Goal: Task Accomplishment & Management: Complete application form

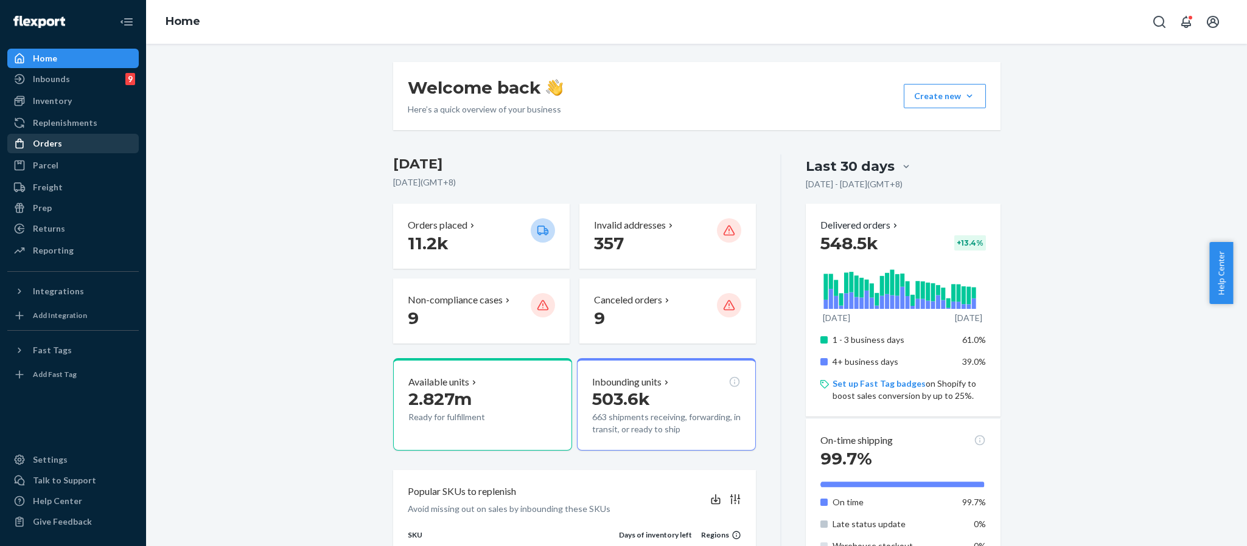
click at [46, 139] on div "Orders" at bounding box center [47, 144] width 29 height 12
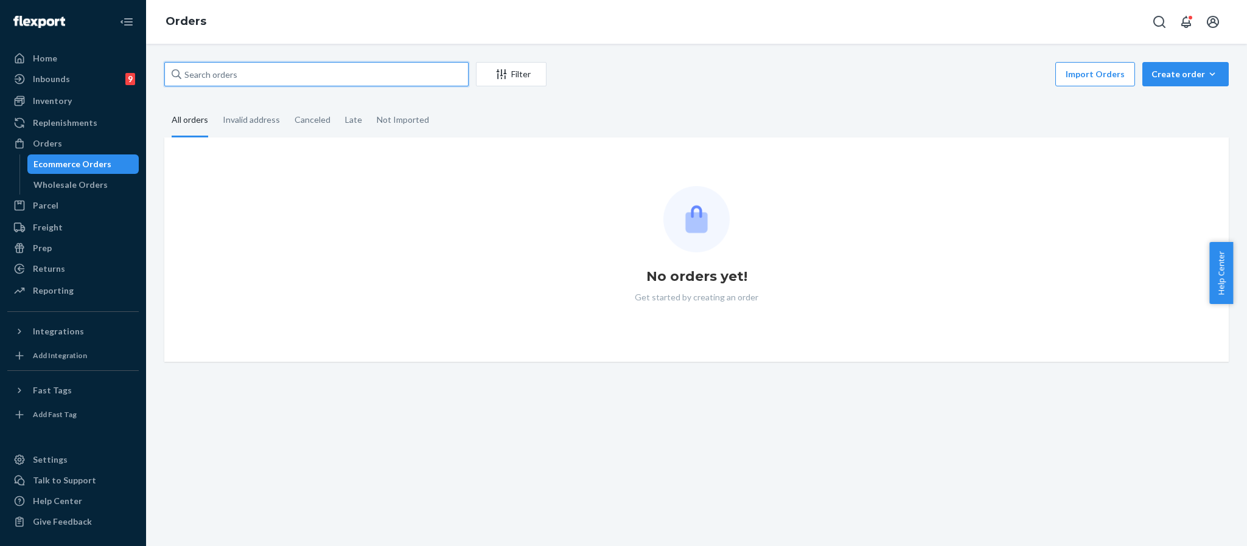
click at [331, 68] on input "text" at bounding box center [316, 74] width 304 height 24
paste input "254624538"
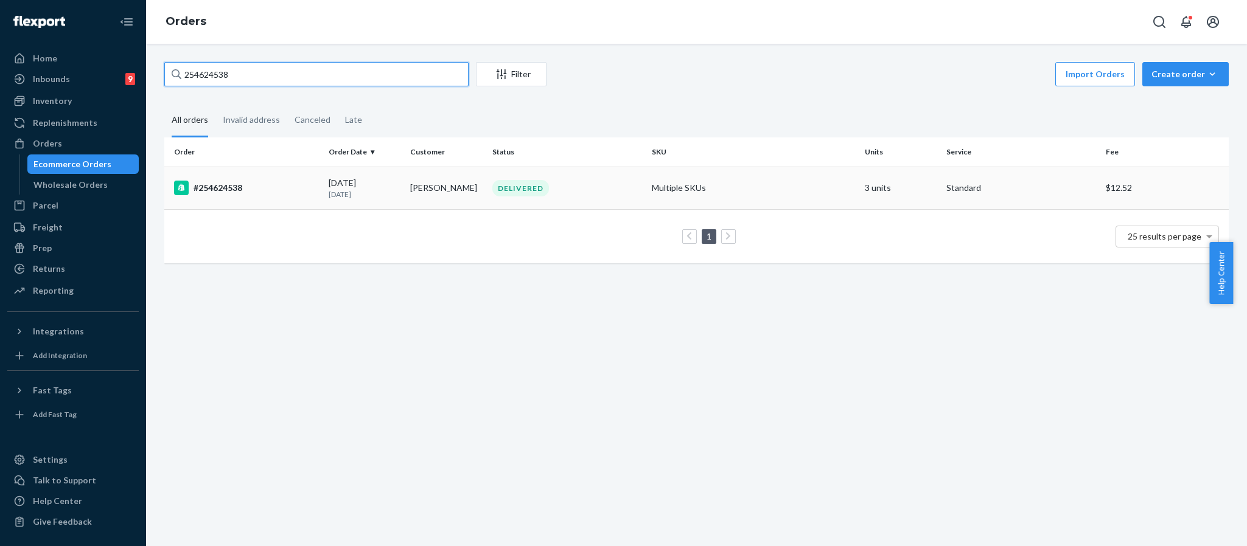
type input "254624538"
click at [220, 184] on div "#254624538" at bounding box center [246, 188] width 145 height 15
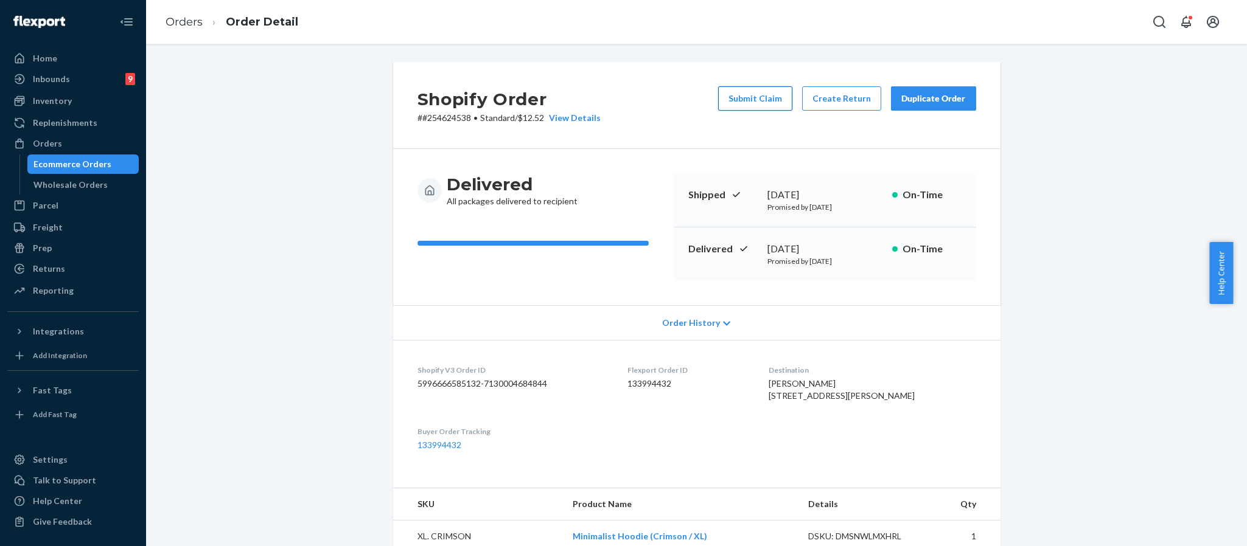
click at [752, 97] on button "Submit Claim" at bounding box center [755, 98] width 74 height 24
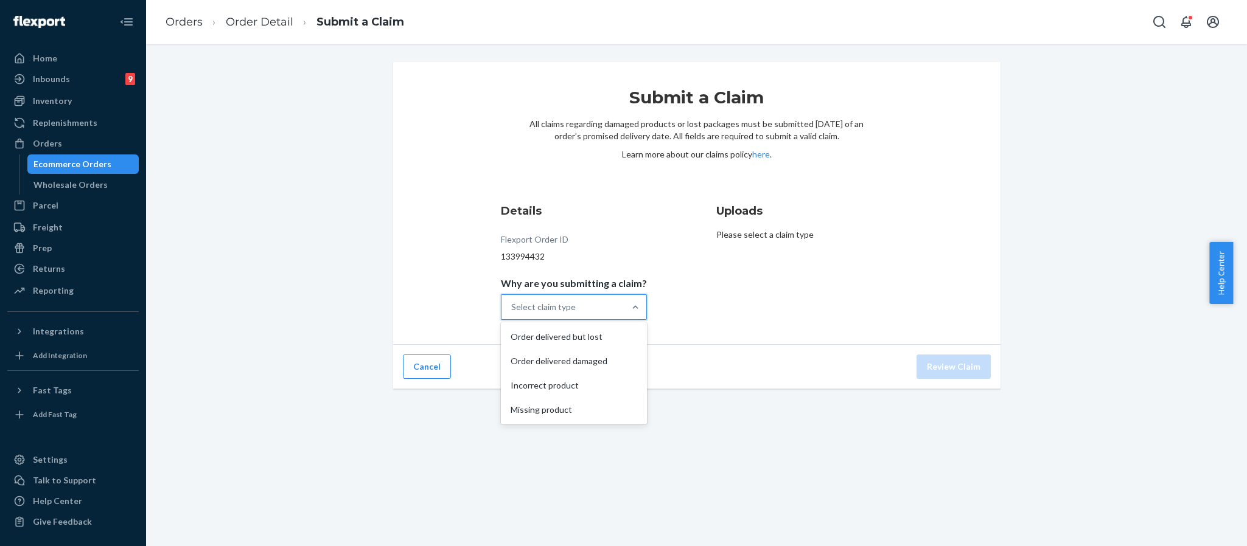
click at [577, 300] on div "Select claim type" at bounding box center [562, 307] width 123 height 24
click at [512, 301] on input "Why are you submitting a claim? option Order delivered but lost focused, 1 of 4…" at bounding box center [511, 307] width 1 height 12
click at [577, 340] on div "Order delivered but lost" at bounding box center [573, 337] width 141 height 24
click at [512, 313] on input "Why are you submitting a claim? option Order delivered but lost focused, 1 of 4…" at bounding box center [511, 307] width 1 height 12
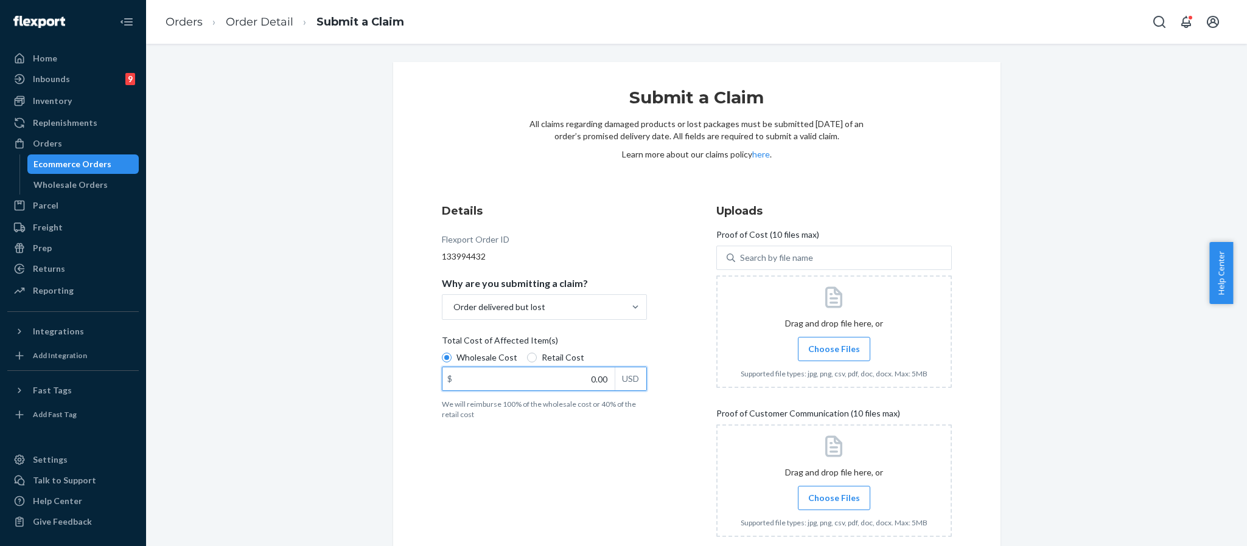
click at [584, 377] on input "0.00" at bounding box center [528, 379] width 172 height 23
type input "139.00"
click at [614, 446] on div "Details Flexport Order ID 133994432 Why are you submitting a claim? Order deliv…" at bounding box center [559, 375] width 235 height 358
click at [828, 352] on span "Choose Files" at bounding box center [834, 349] width 52 height 12
click at [834, 352] on input "Choose Files" at bounding box center [834, 349] width 1 height 13
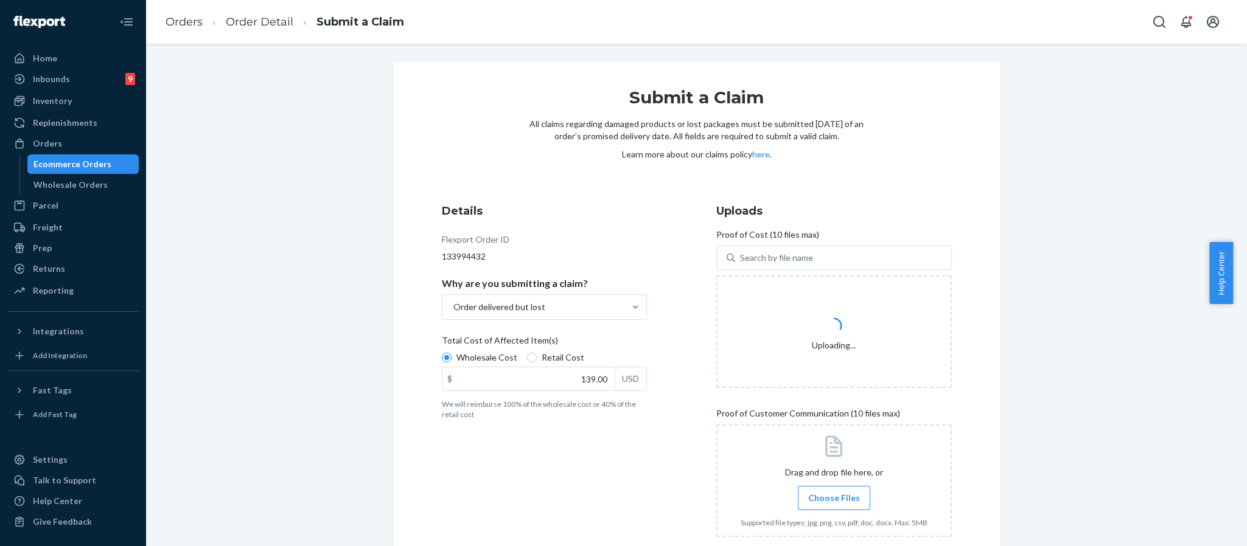
click at [612, 426] on div "Details Flexport Order ID 133994432 Why are you submitting a claim? Order deliv…" at bounding box center [559, 375] width 235 height 358
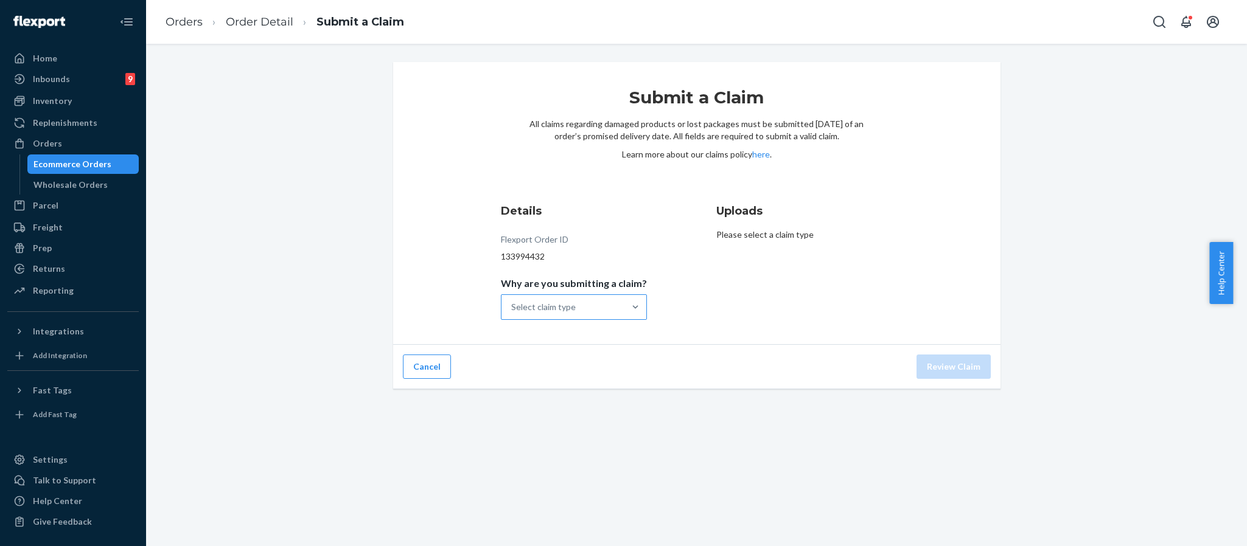
click at [599, 309] on div "Select claim type" at bounding box center [562, 307] width 123 height 24
click at [512, 309] on input "Why are you submitting a claim? Select claim type" at bounding box center [511, 307] width 1 height 12
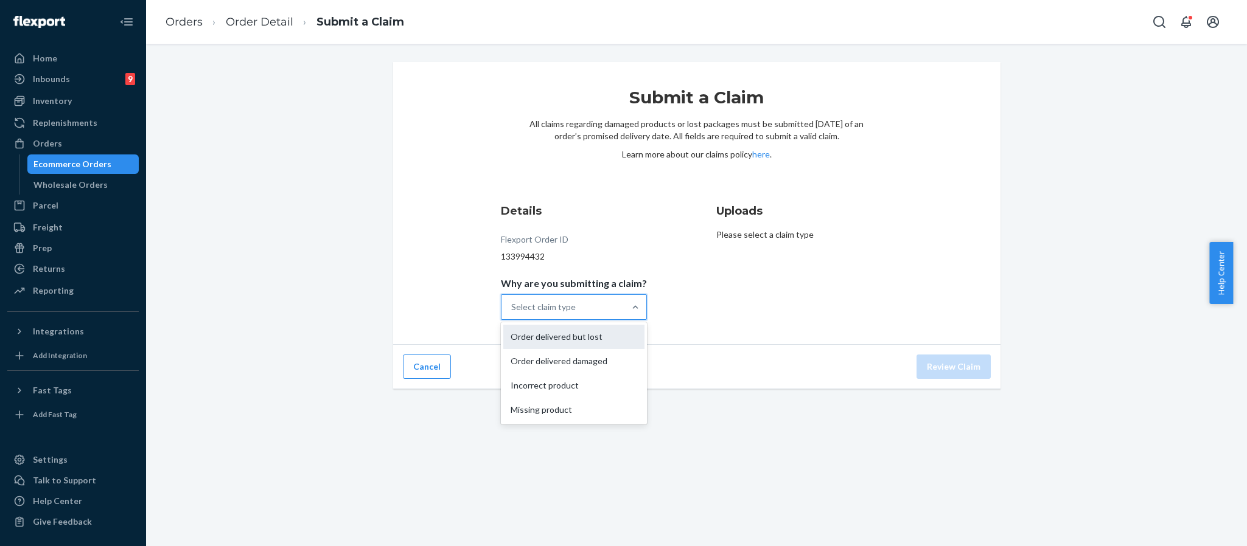
click at [588, 340] on div "Order delivered but lost" at bounding box center [573, 337] width 141 height 24
click at [512, 313] on input "Why are you submitting a claim? option Order delivered but lost focused, 1 of 4…" at bounding box center [511, 307] width 1 height 12
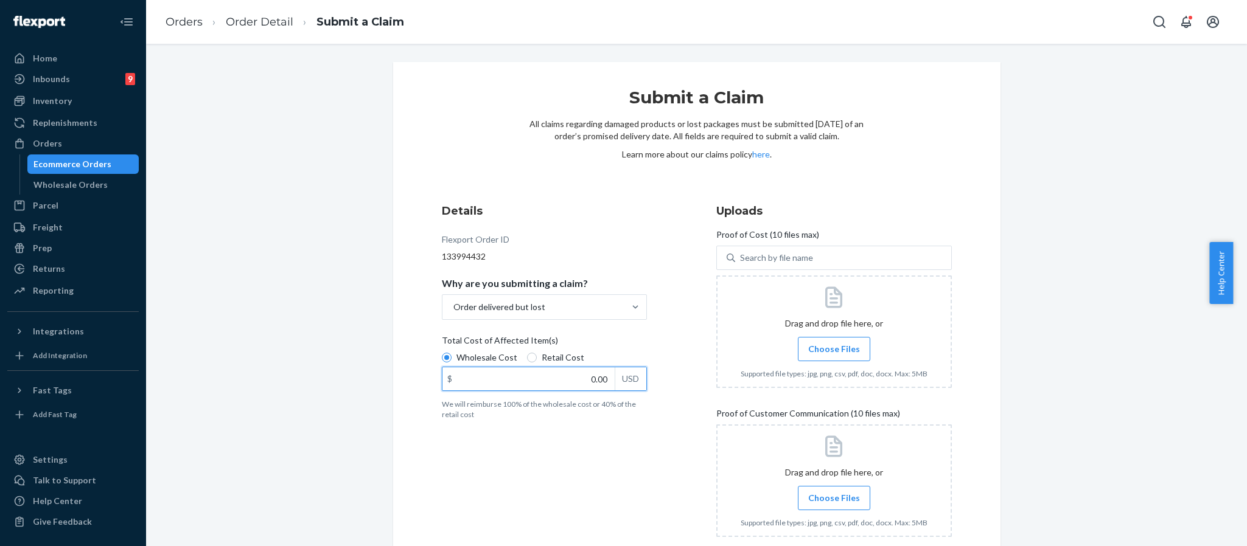
click at [596, 383] on input "0.00" at bounding box center [528, 379] width 172 height 23
type input "139.00"
click at [628, 455] on div "Details Flexport Order ID 133994432 Why are you submitting a claim? Order deliv…" at bounding box center [559, 375] width 235 height 358
click at [832, 349] on span "Choose Files" at bounding box center [834, 349] width 52 height 12
click at [834, 349] on input "Choose Files" at bounding box center [834, 349] width 1 height 13
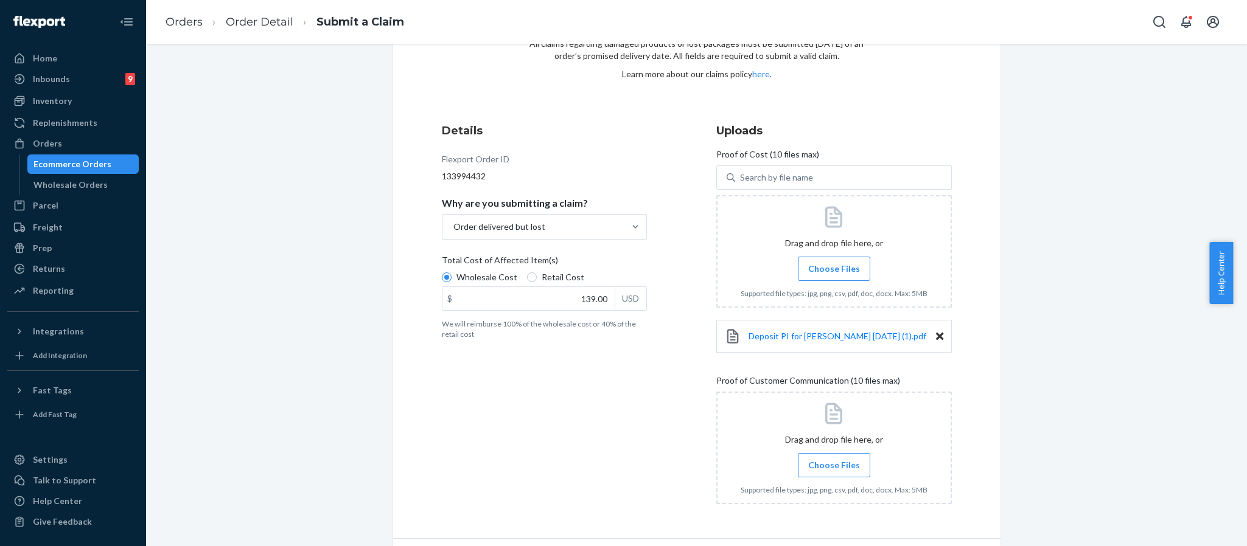
scroll to position [117, 0]
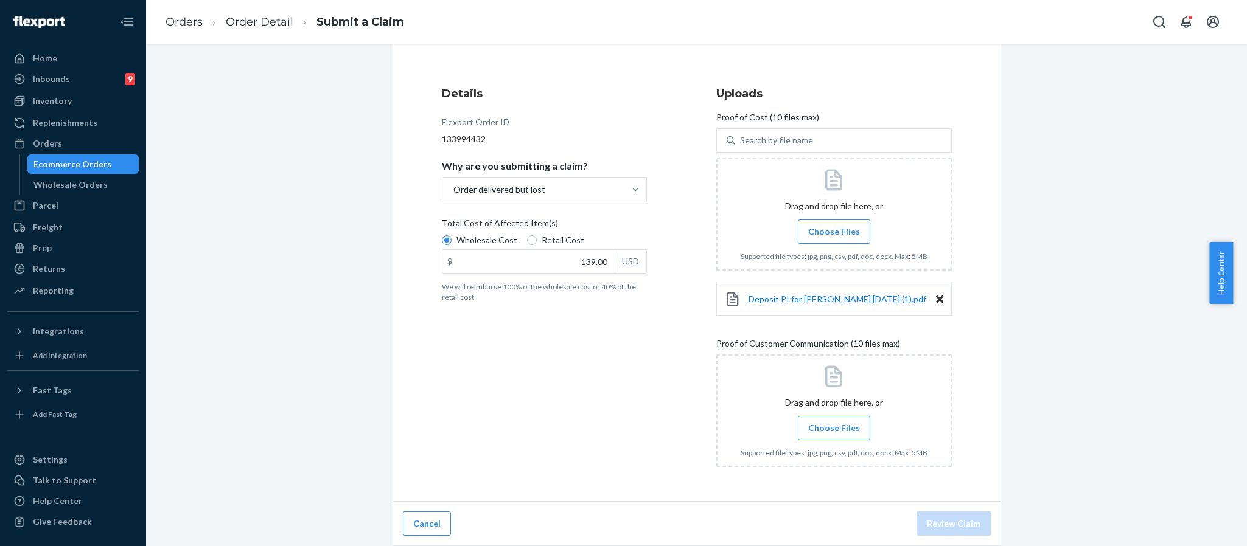
click at [811, 223] on label "Choose Files" at bounding box center [834, 232] width 72 height 24
click at [834, 225] on input "Choose Files" at bounding box center [834, 231] width 1 height 13
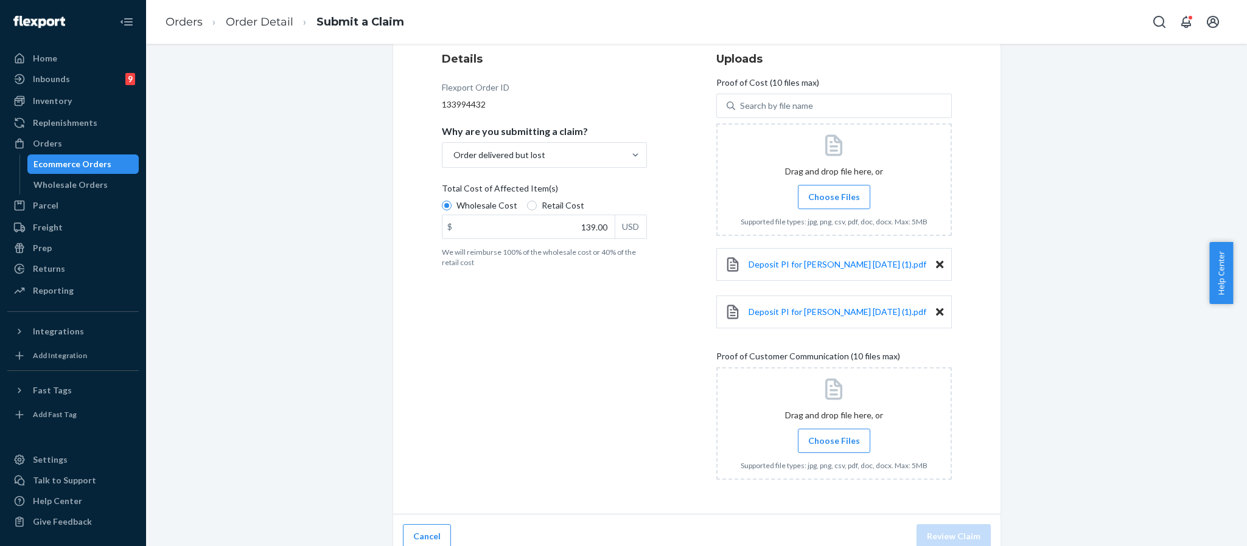
scroll to position [166, 0]
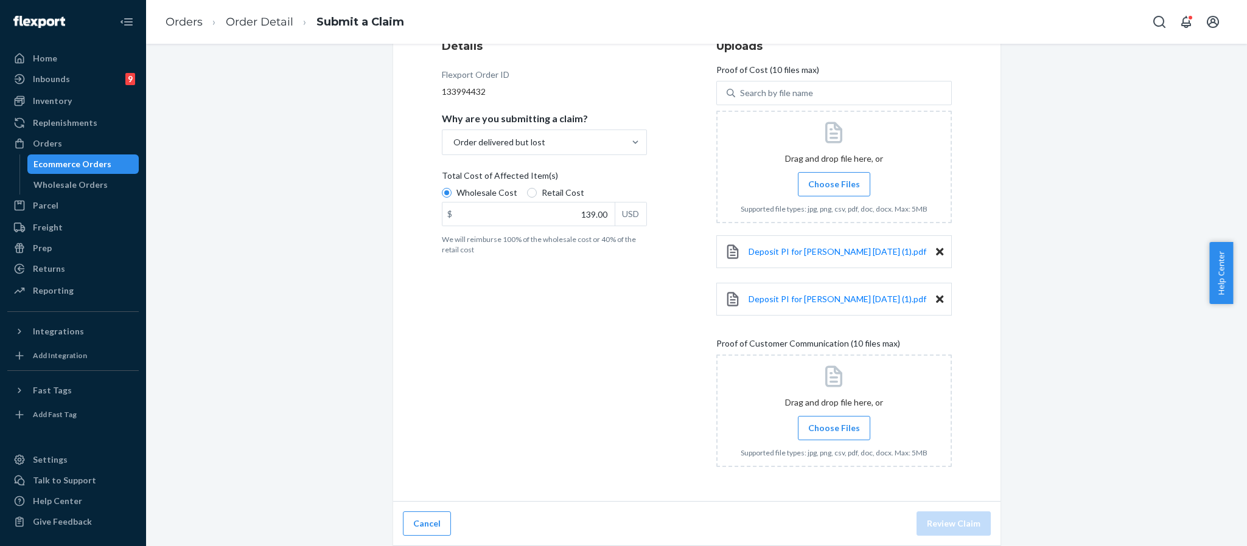
click at [831, 427] on span "Choose Files" at bounding box center [834, 428] width 52 height 12
click at [834, 427] on input "Choose Files" at bounding box center [834, 428] width 1 height 13
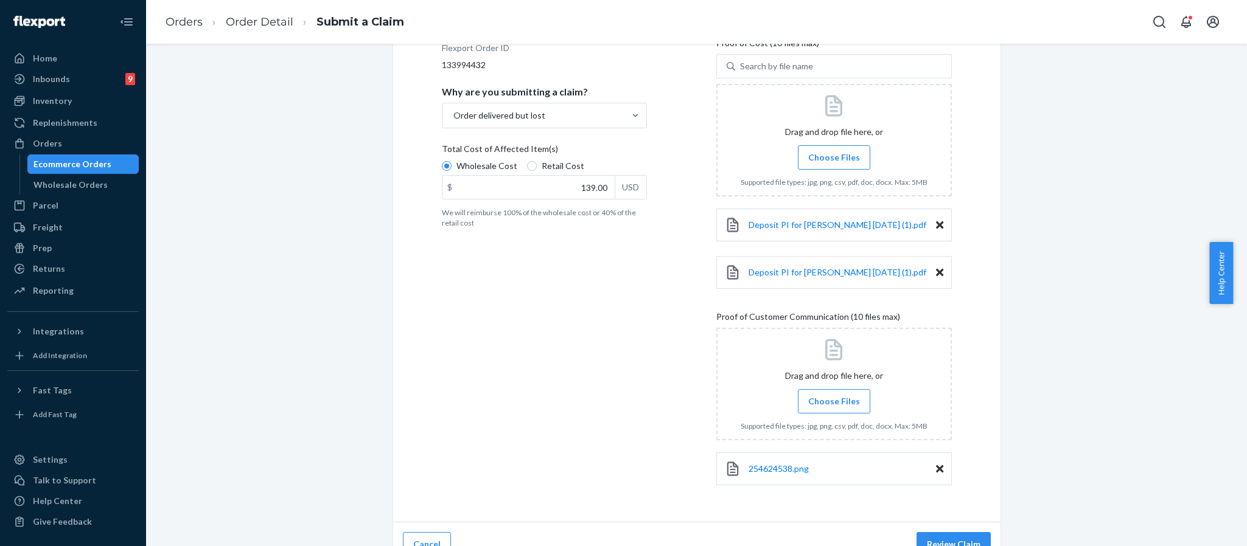
scroll to position [214, 0]
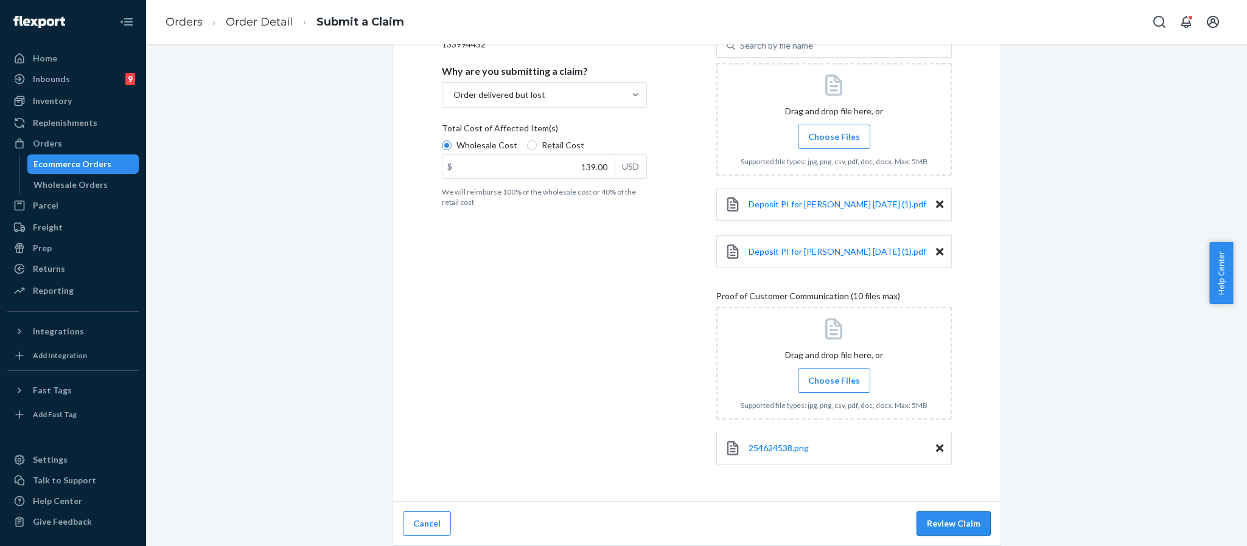
click at [963, 525] on button "Review Claim" at bounding box center [953, 524] width 74 height 24
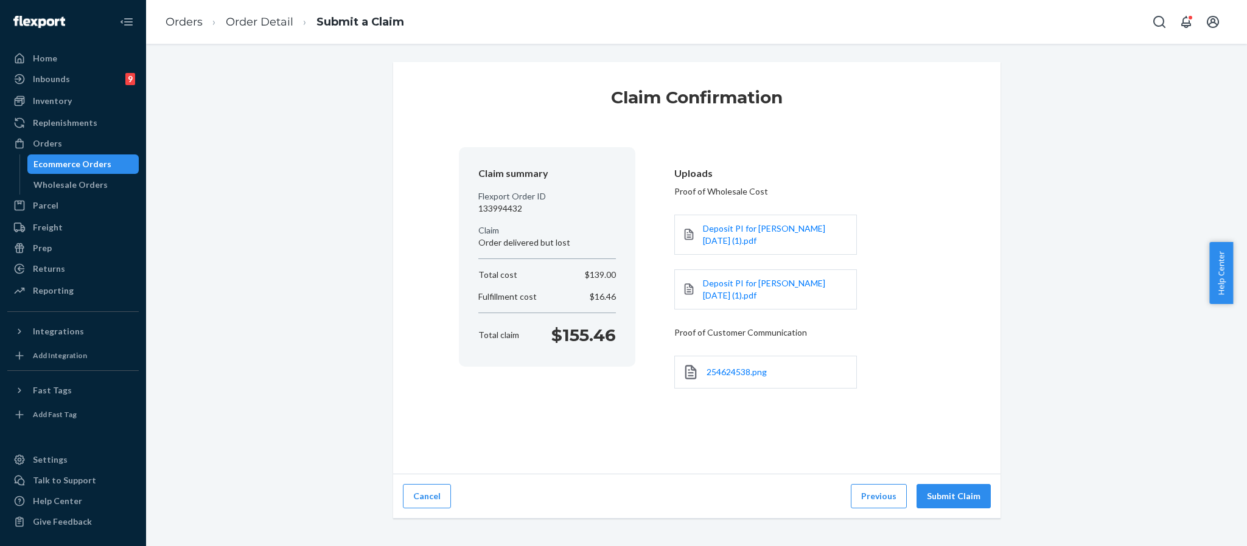
scroll to position [0, 0]
click at [957, 495] on button "Submit Claim" at bounding box center [953, 496] width 74 height 24
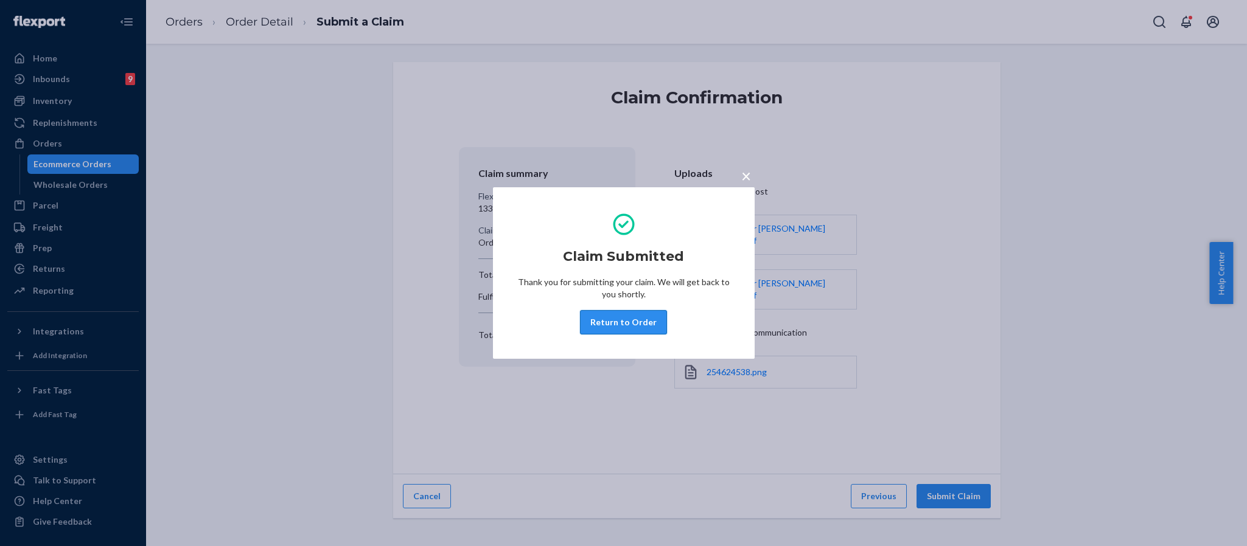
click at [601, 323] on button "Return to Order" at bounding box center [623, 322] width 87 height 24
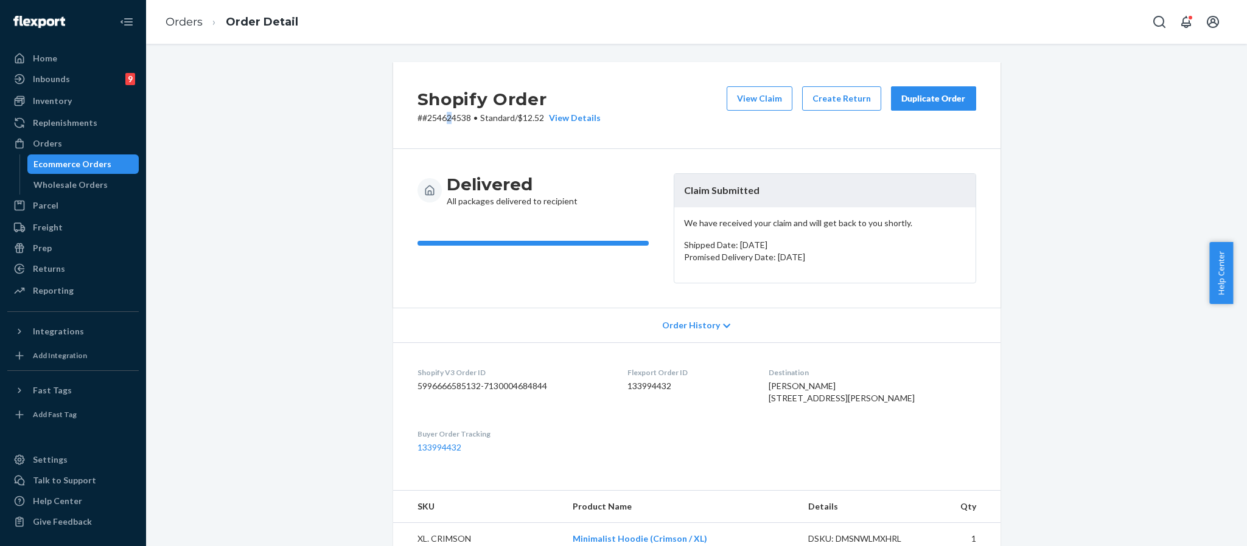
click at [442, 113] on p "# #254624538 • Standard / $12.52 View Details" at bounding box center [508, 118] width 183 height 12
click at [442, 115] on p "# #254624538 • Standard / $12.52 View Details" at bounding box center [508, 118] width 183 height 12
click at [446, 119] on p "# #254624538 • Standard / $12.52 View Details" at bounding box center [508, 118] width 183 height 12
copy p "254624538"
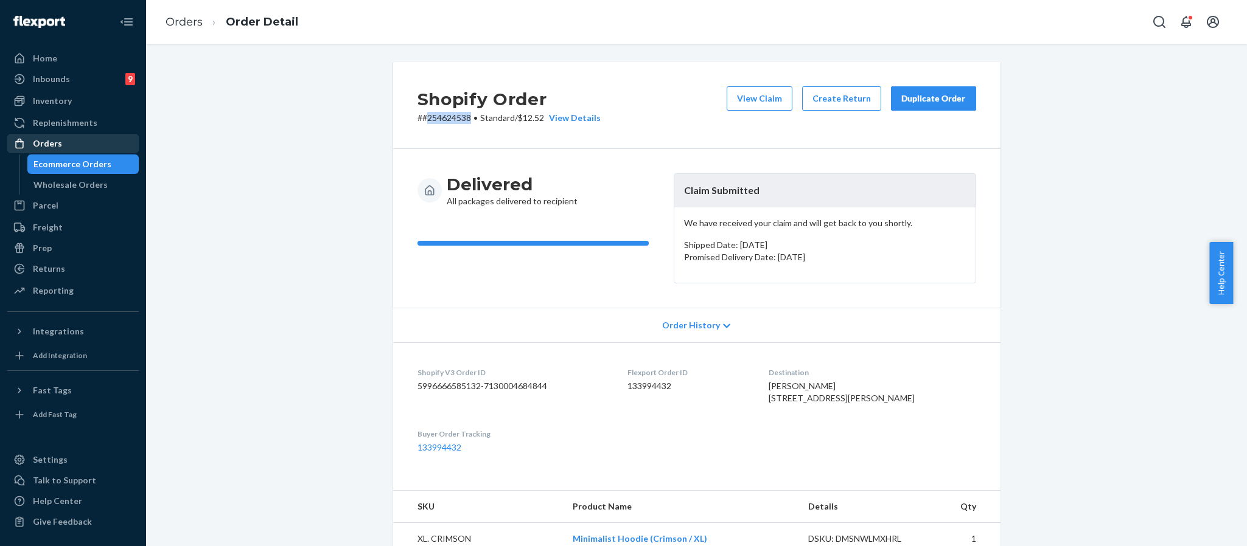
click at [71, 146] on div "Orders" at bounding box center [73, 143] width 129 height 17
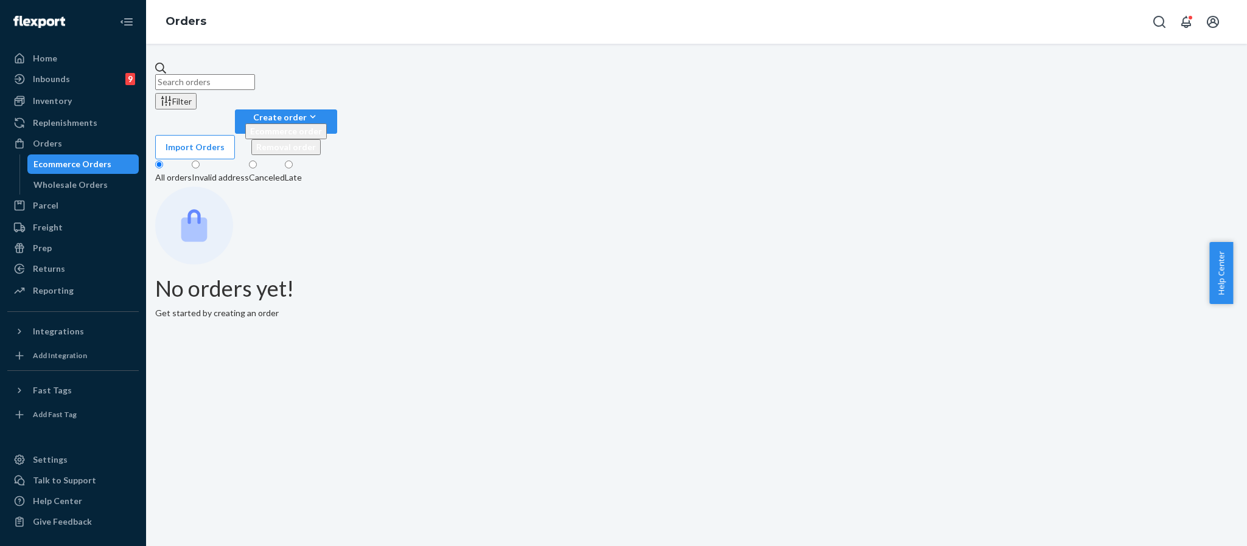
click at [255, 74] on input "text" at bounding box center [205, 82] width 100 height 16
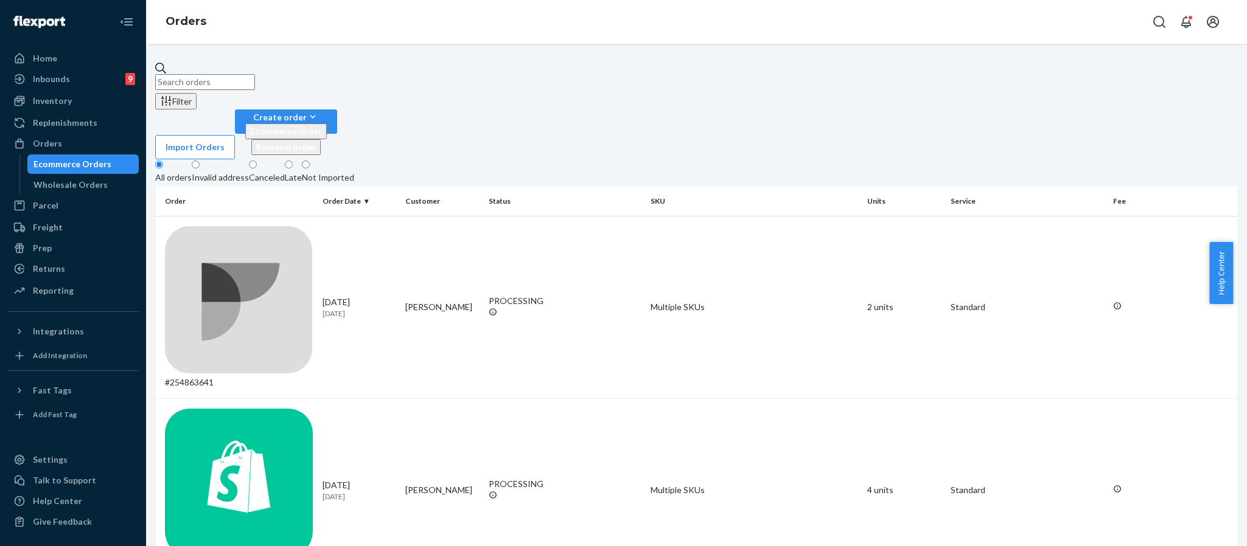
click at [255, 81] on input "text" at bounding box center [205, 82] width 100 height 16
paste input "254586821"
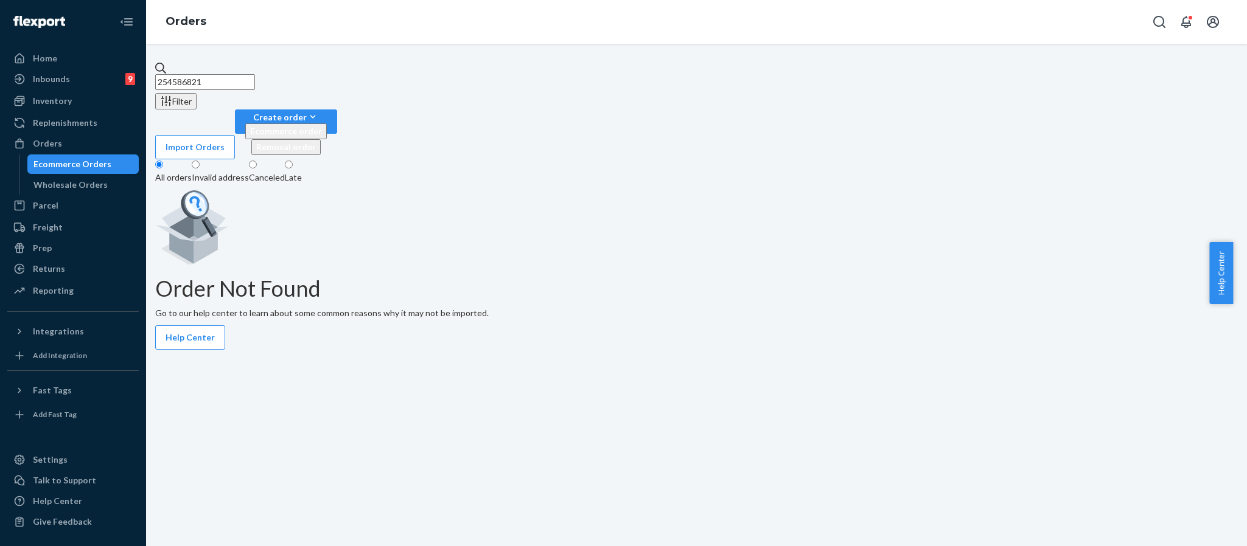
type input "254586821"
drag, startPoint x: 237, startPoint y: 75, endPoint x: 47, endPoint y: 31, distance: 195.0
click at [47, 30] on div "Home Inbounds 9 Shipping Plans Problems 9 Inventory Products Replenishments Ord…" at bounding box center [623, 273] width 1247 height 546
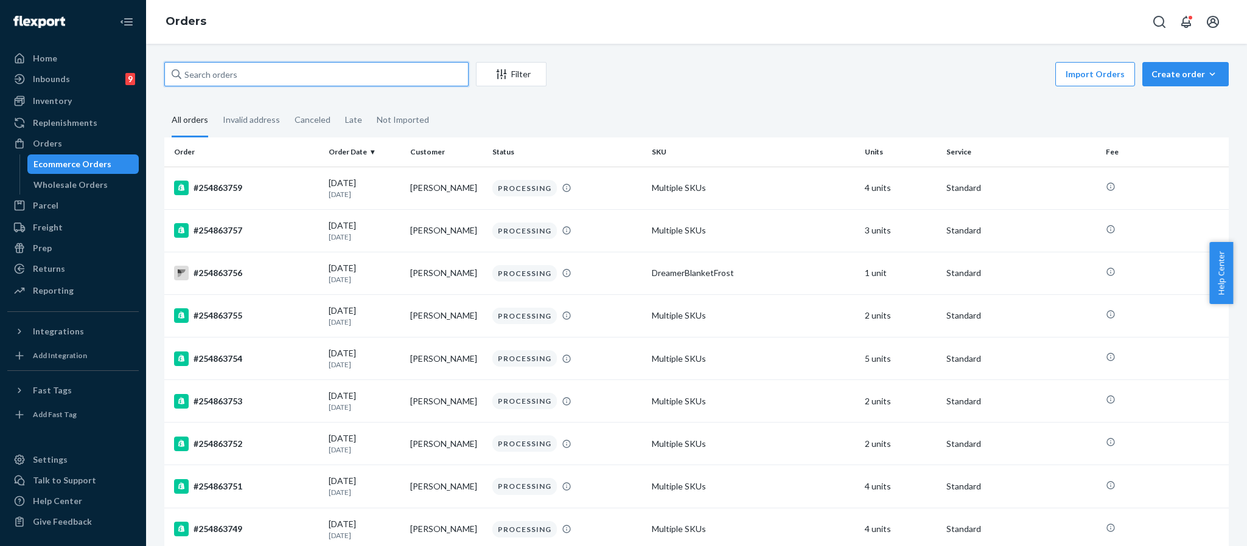
click at [265, 73] on input "text" at bounding box center [316, 74] width 304 height 24
paste input "254586821"
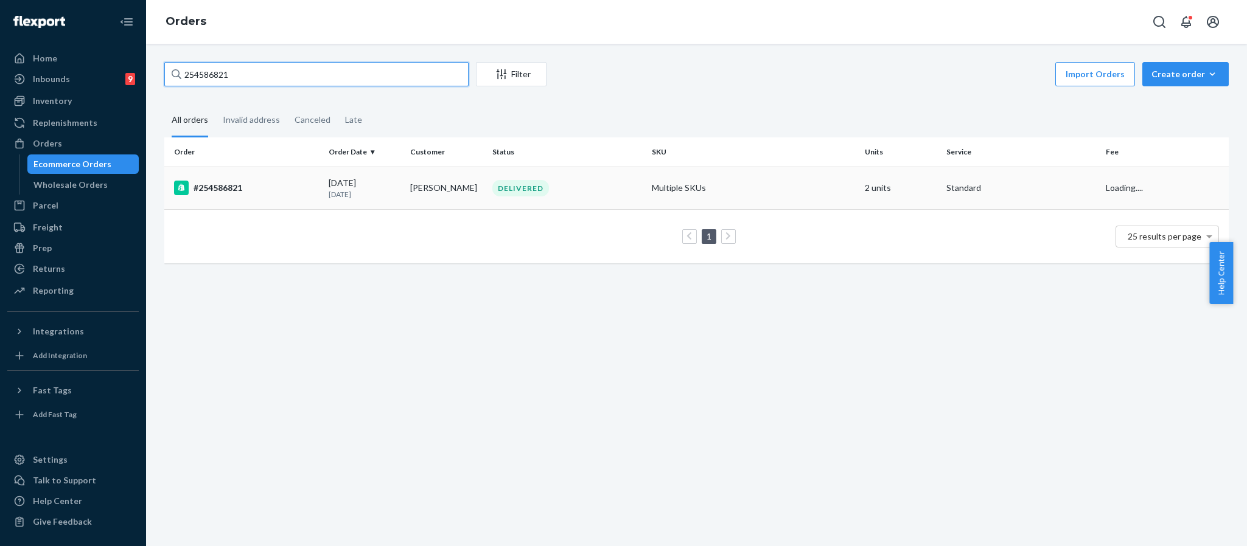
type input "254586821"
click at [237, 190] on div "#254586821" at bounding box center [246, 188] width 145 height 15
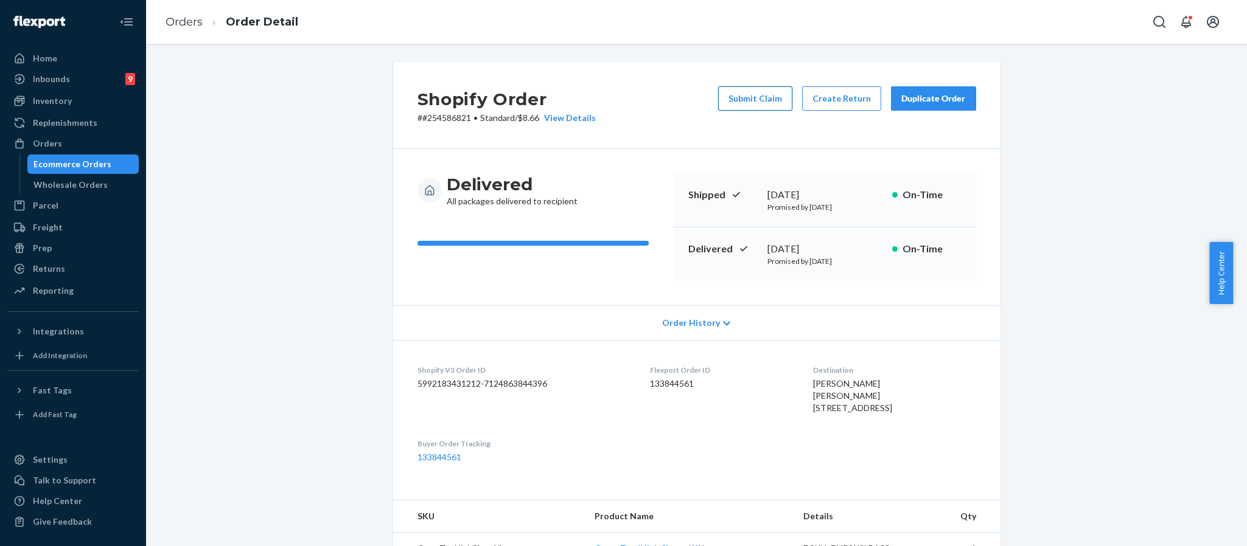
click at [727, 96] on button "Submit Claim" at bounding box center [755, 98] width 74 height 24
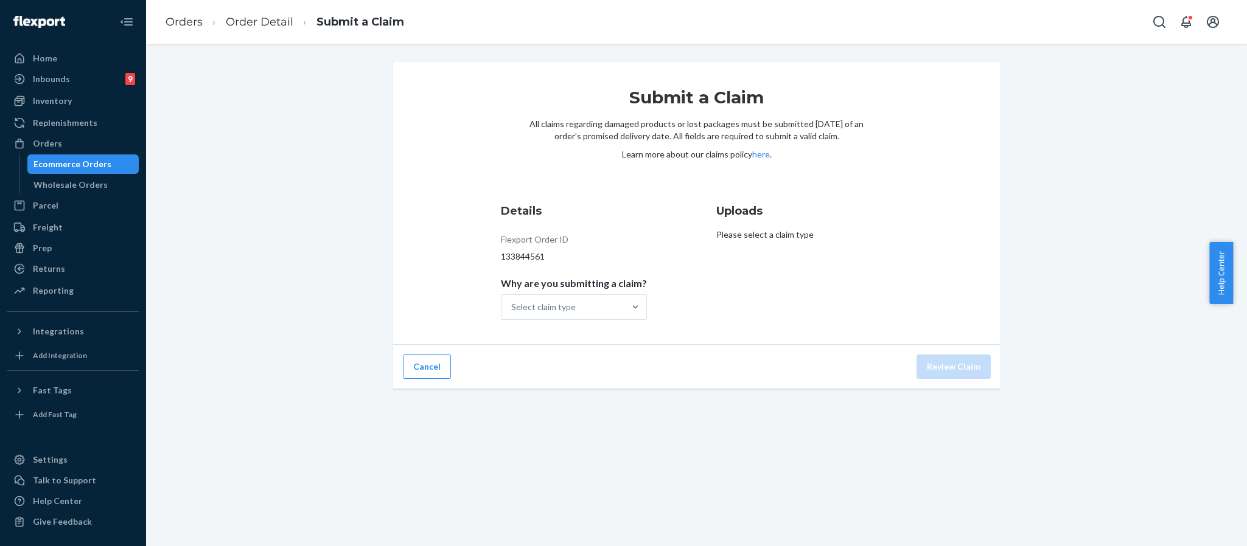
click at [269, 30] on ol "Orders Order Detail Submit a Claim" at bounding box center [285, 22] width 258 height 36
click at [267, 26] on link "Order Detail" at bounding box center [260, 21] width 68 height 13
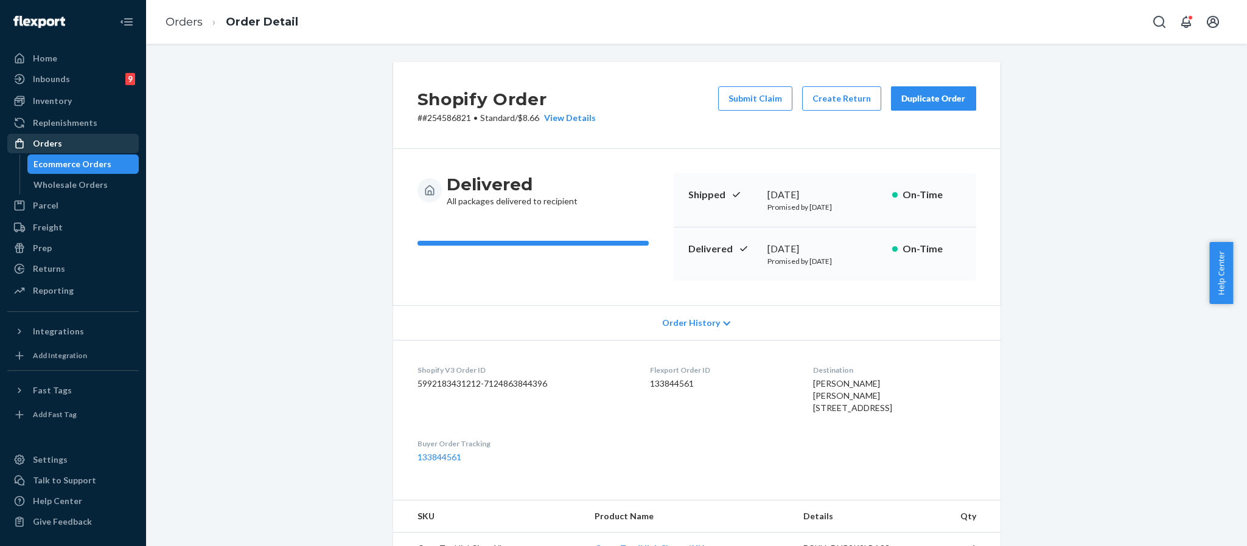
click at [51, 138] on div "Orders" at bounding box center [47, 144] width 29 height 12
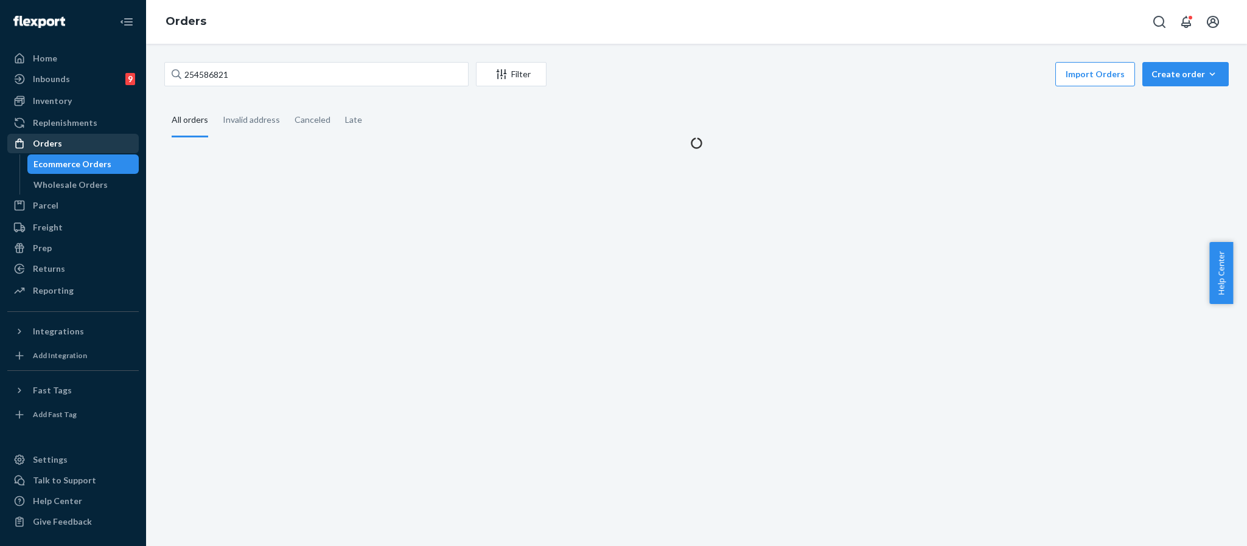
click at [51, 138] on div "Orders" at bounding box center [47, 144] width 29 height 12
drag, startPoint x: 261, startPoint y: 71, endPoint x: 166, endPoint y: 59, distance: 95.7
click at [166, 59] on div "254586821 Filter Import Orders Create order Ecommerce order Removal order All o…" at bounding box center [696, 295] width 1101 height 503
paste input "1ZJ72R090304751470"
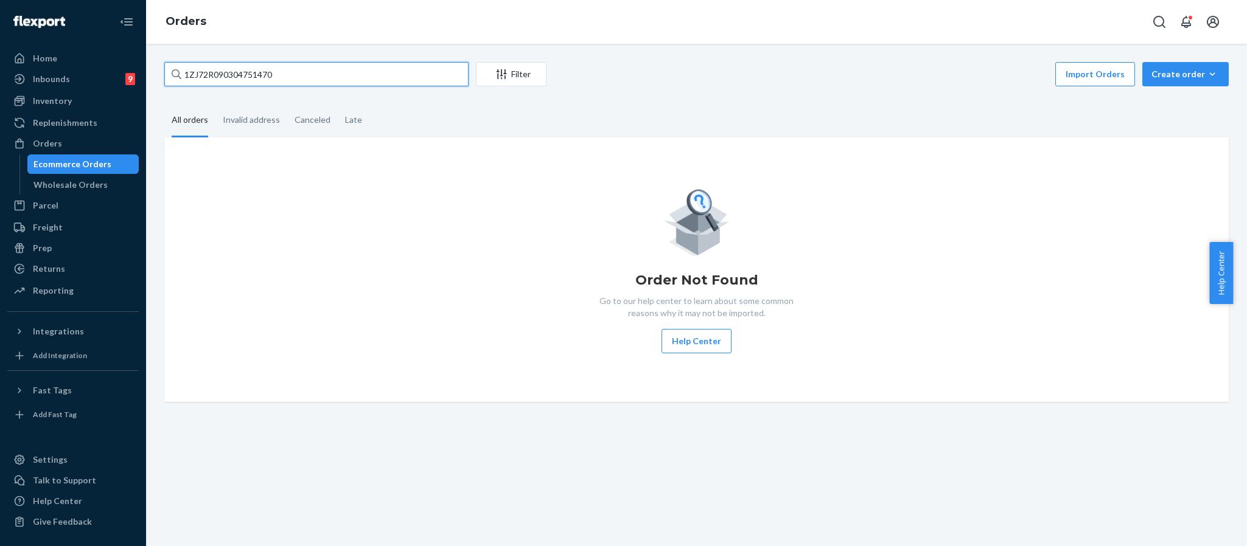
drag, startPoint x: 288, startPoint y: 77, endPoint x: 138, endPoint y: 35, distance: 156.5
click at [144, 38] on div "Home Inbounds 9 Shipping Plans Problems 9 Inventory Products Replenishments Ord…" at bounding box center [623, 273] width 1247 height 546
paste input "254738502"
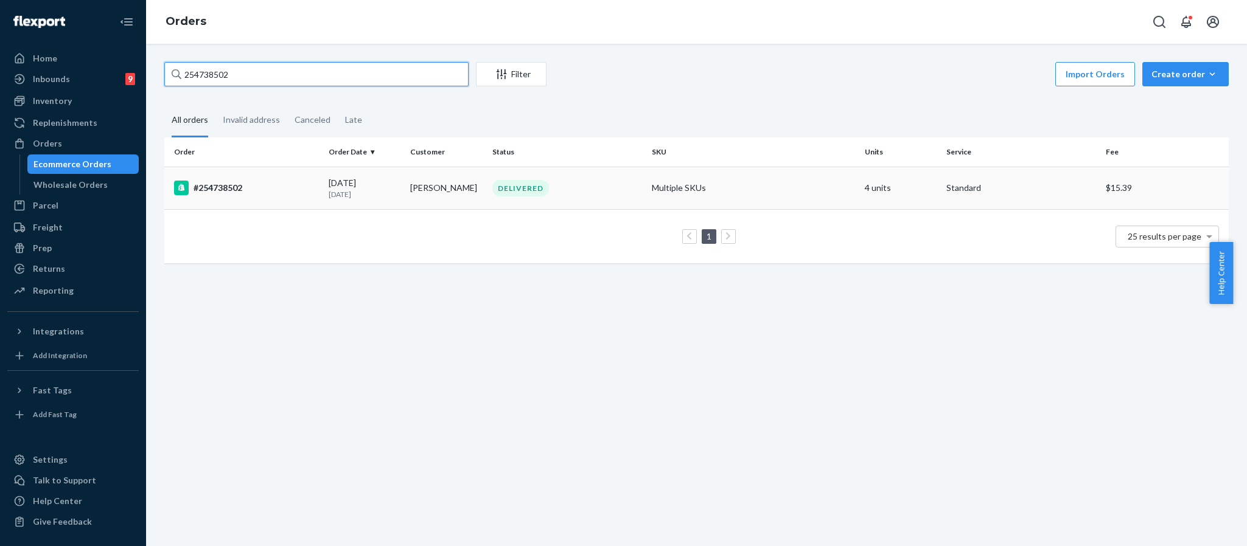
type input "254738502"
click at [238, 189] on div "#254738502" at bounding box center [246, 188] width 145 height 15
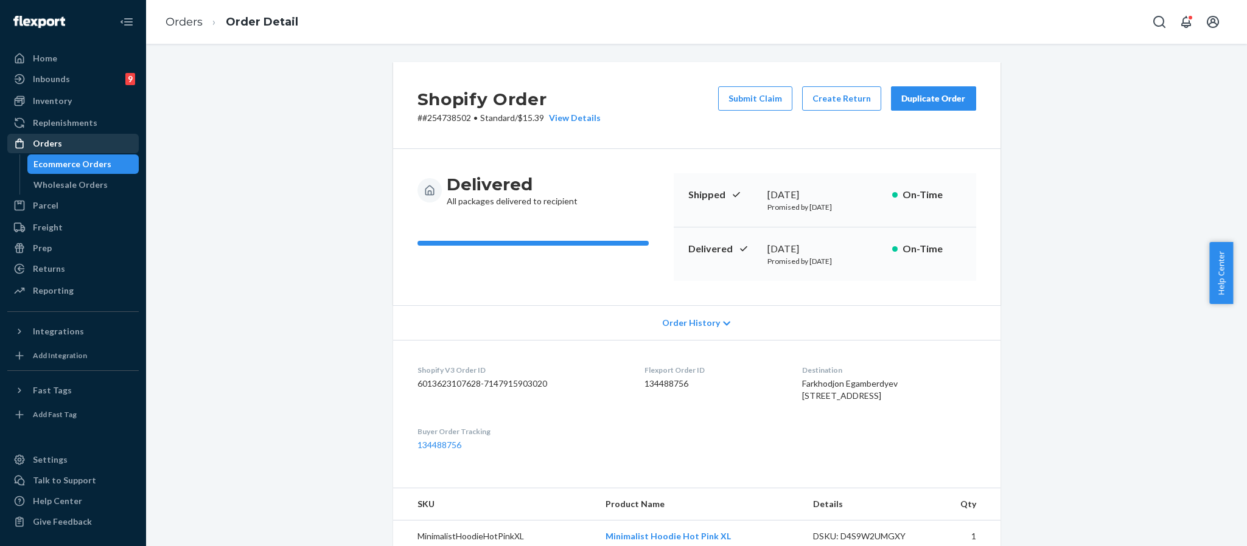
click at [57, 142] on div "Orders" at bounding box center [47, 144] width 29 height 12
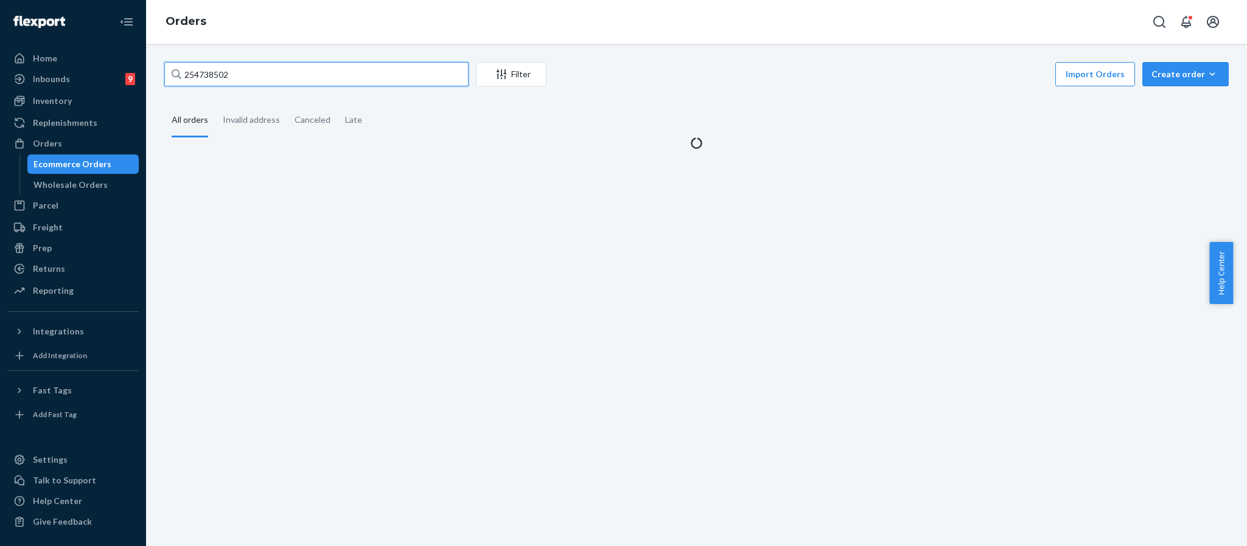
drag, startPoint x: 237, startPoint y: 75, endPoint x: 177, endPoint y: 77, distance: 60.3
click at [177, 77] on div "254738502" at bounding box center [316, 74] width 304 height 24
paste input "Kaylee Daniels"
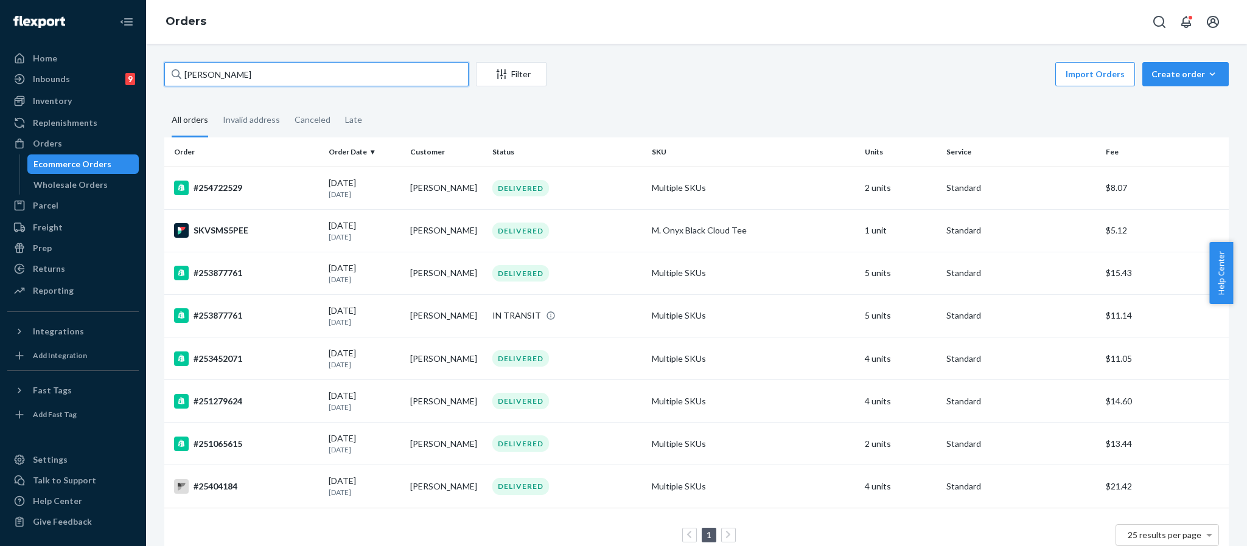
type input "Kaylee Daniels"
